Goal: Navigation & Orientation: Find specific page/section

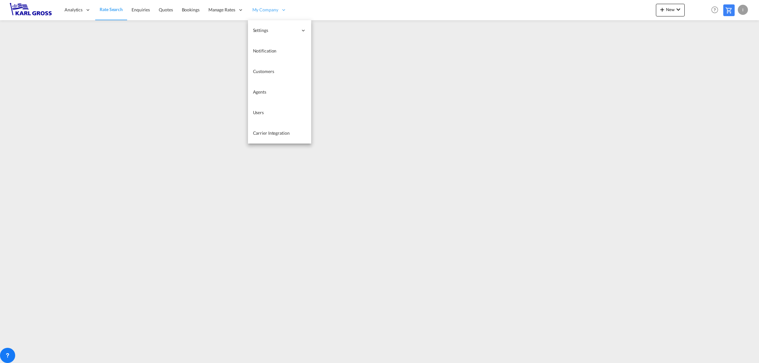
click at [263, 11] on span "My Company" at bounding box center [265, 10] width 26 height 6
click at [272, 74] on span "Customers" at bounding box center [263, 71] width 21 height 6
